Goal: Check status: Check status

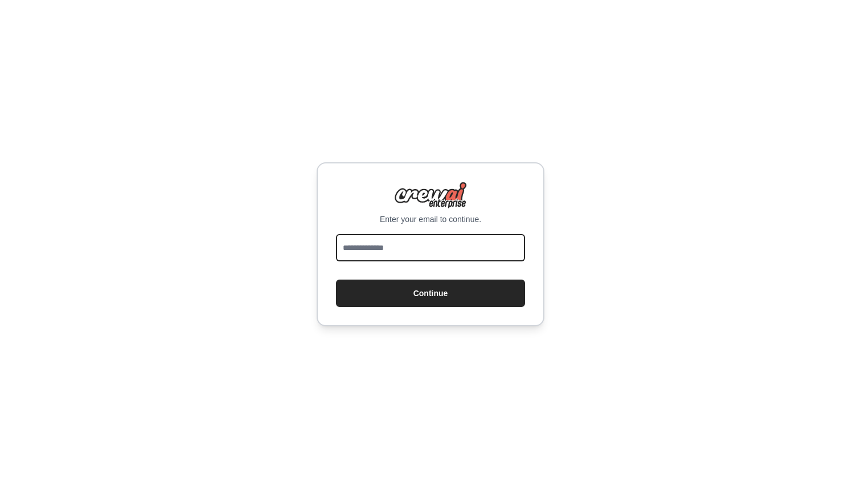
click at [418, 247] on input "email" at bounding box center [430, 247] width 189 height 27
type input "**********"
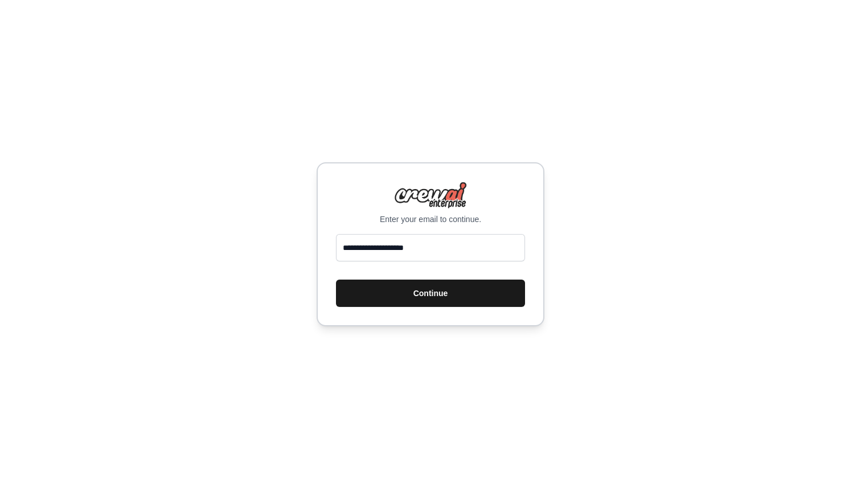
click at [449, 298] on button "Continue" at bounding box center [430, 293] width 189 height 27
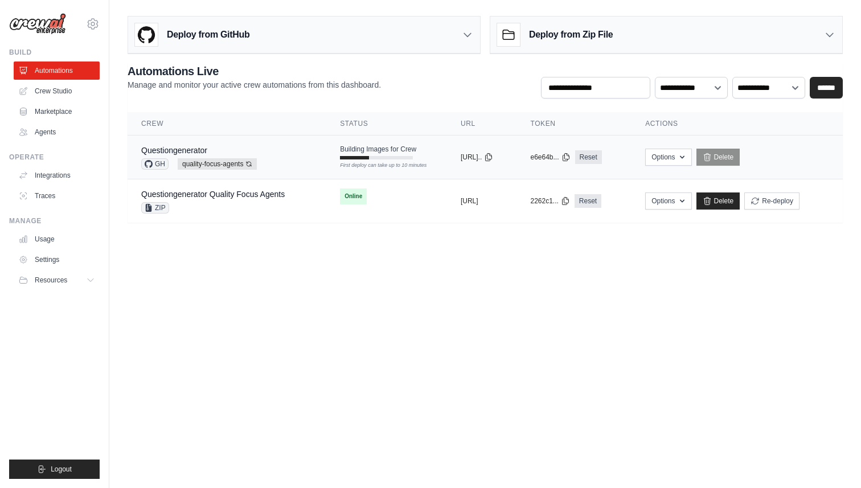
click at [394, 151] on span "Building Images for Crew" at bounding box center [378, 149] width 76 height 9
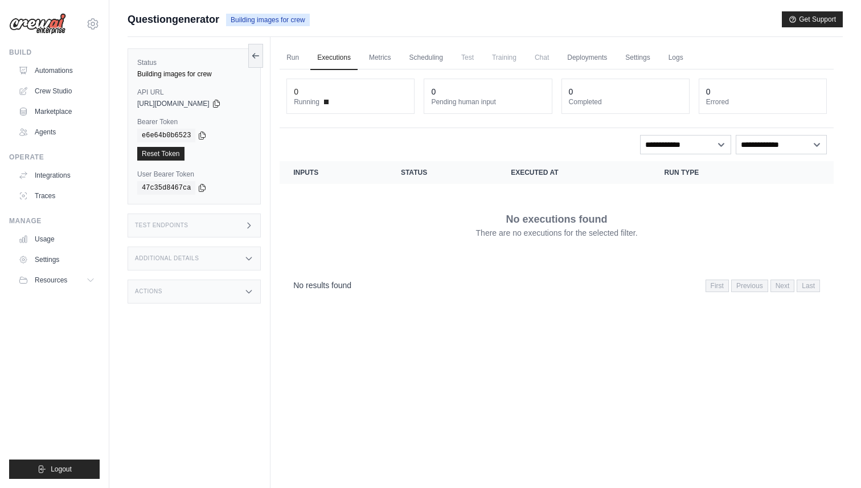
click at [235, 231] on div "Test Endpoints" at bounding box center [194, 226] width 133 height 24
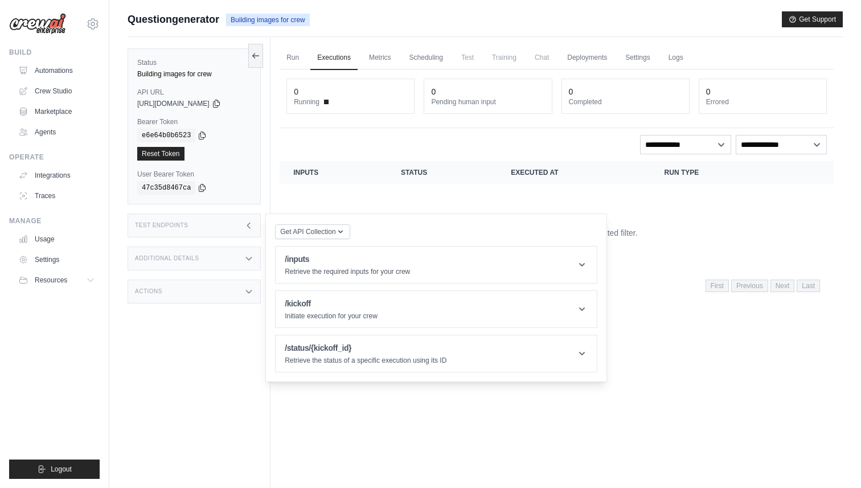
click at [355, 404] on div "Run Executions Metrics Scheduling Test Training Chat Deployments Settings Logs …" at bounding box center [556, 281] width 572 height 488
click at [374, 50] on link "Metrics" at bounding box center [380, 58] width 36 height 24
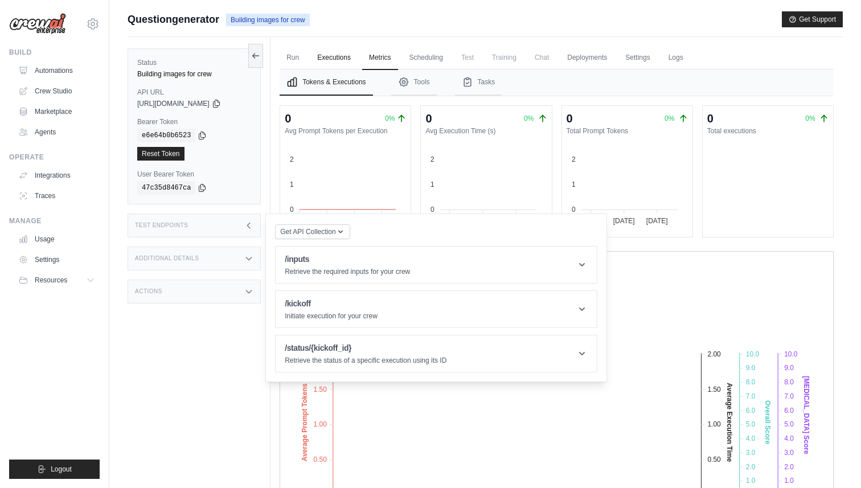
click at [335, 59] on link "Executions" at bounding box center [333, 58] width 47 height 24
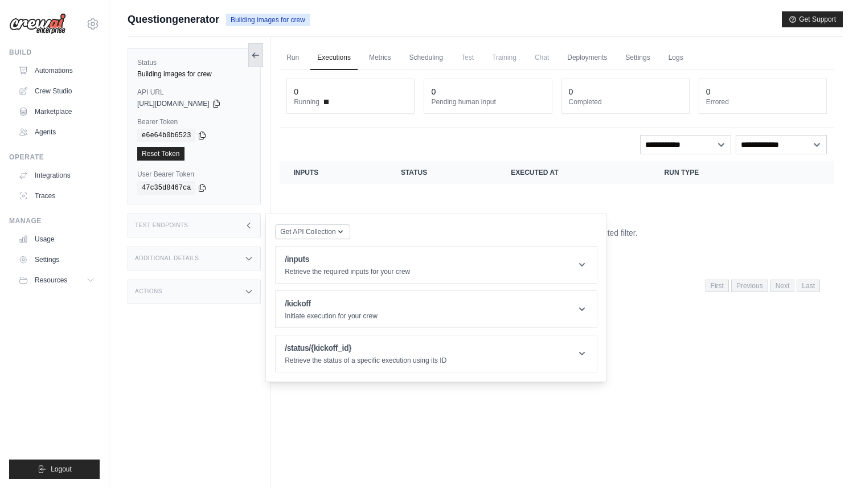
click at [256, 54] on icon at bounding box center [255, 55] width 9 height 9
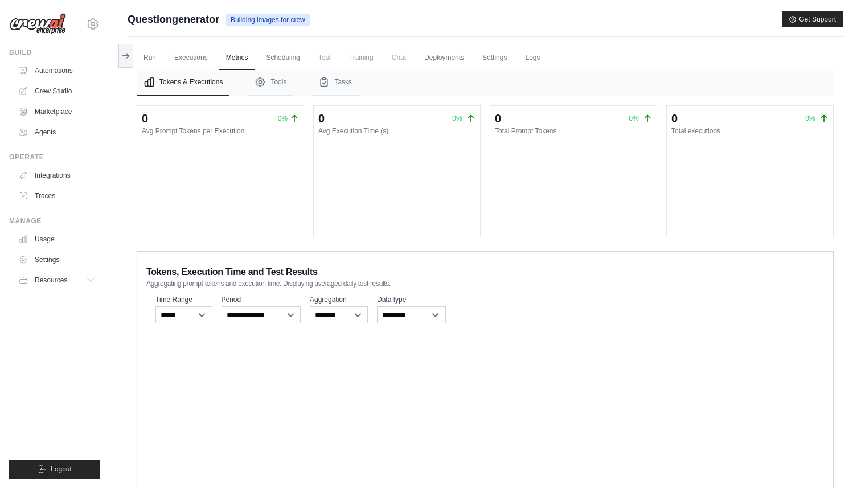
scroll to position [69, 0]
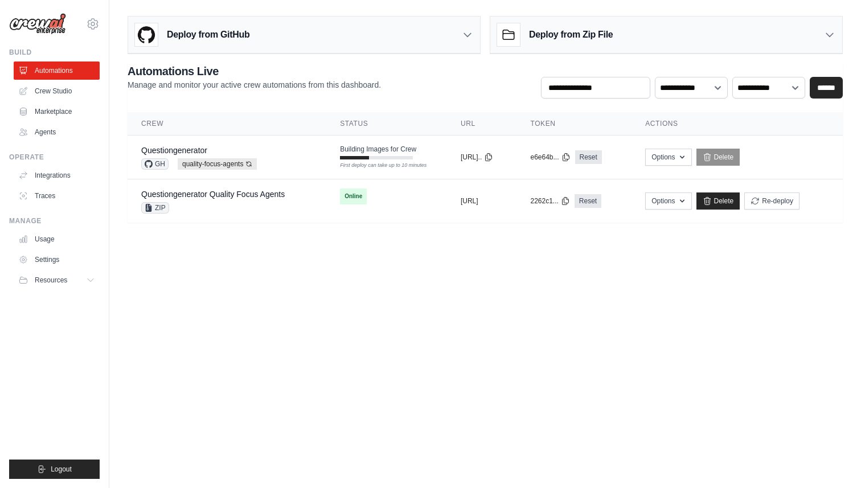
click at [323, 291] on body "kingobiorah@gmail.com Settings Build Automations Crew Studio" at bounding box center [430, 244] width 861 height 488
click at [404, 309] on body "kingobiorah@gmail.com Settings Build Automations Crew Studio" at bounding box center [430, 244] width 861 height 488
click at [359, 387] on body "kingobiorah@gmail.com Settings Build Automations Crew Studio" at bounding box center [430, 244] width 861 height 488
